Goal: Task Accomplishment & Management: Complete application form

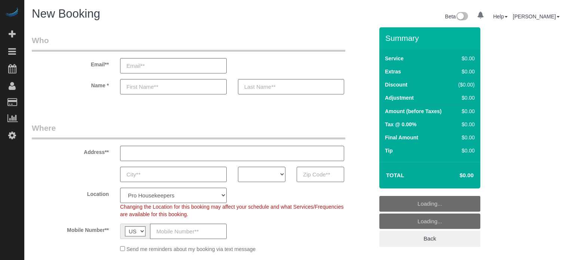
select select "4"
select select "number:9"
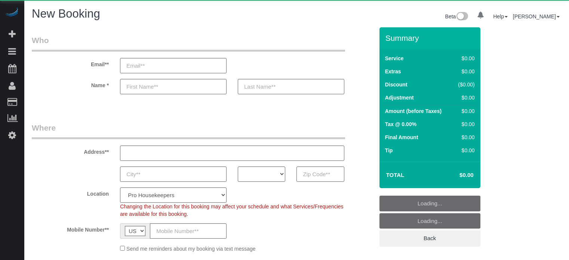
select select "number:9"
select select "object:640"
select select "4"
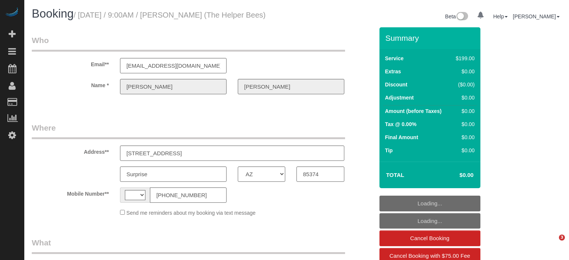
select select "AZ"
select select "object:365"
select select "4"
select select "spot1"
select select "string:[GEOGRAPHIC_DATA]"
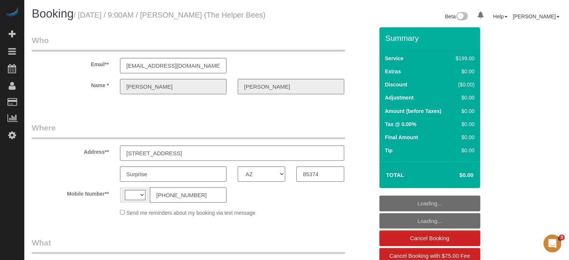
select select "number:9"
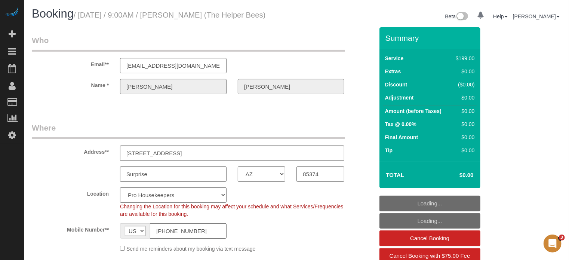
select select "object:1254"
select select "spot6"
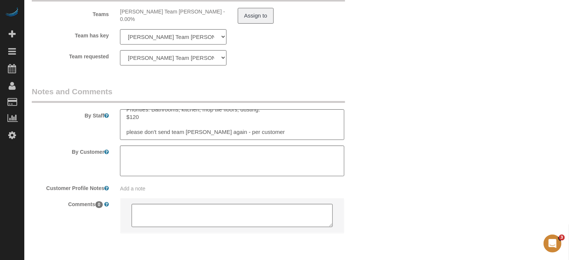
scroll to position [1310, 0]
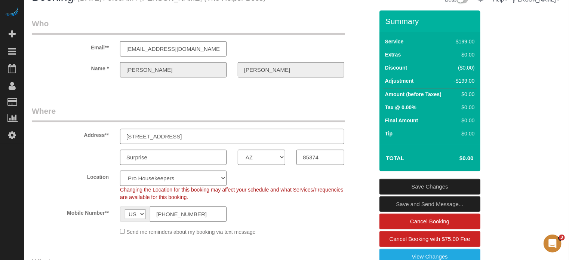
scroll to position [0, 0]
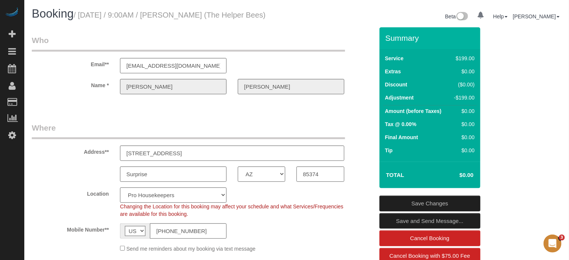
click at [342, 218] on div "Changing the Location for this booking may affect your schedule and what Servic…" at bounding box center [232, 210] width 236 height 15
